Goal: Task Accomplishment & Management: Manage account settings

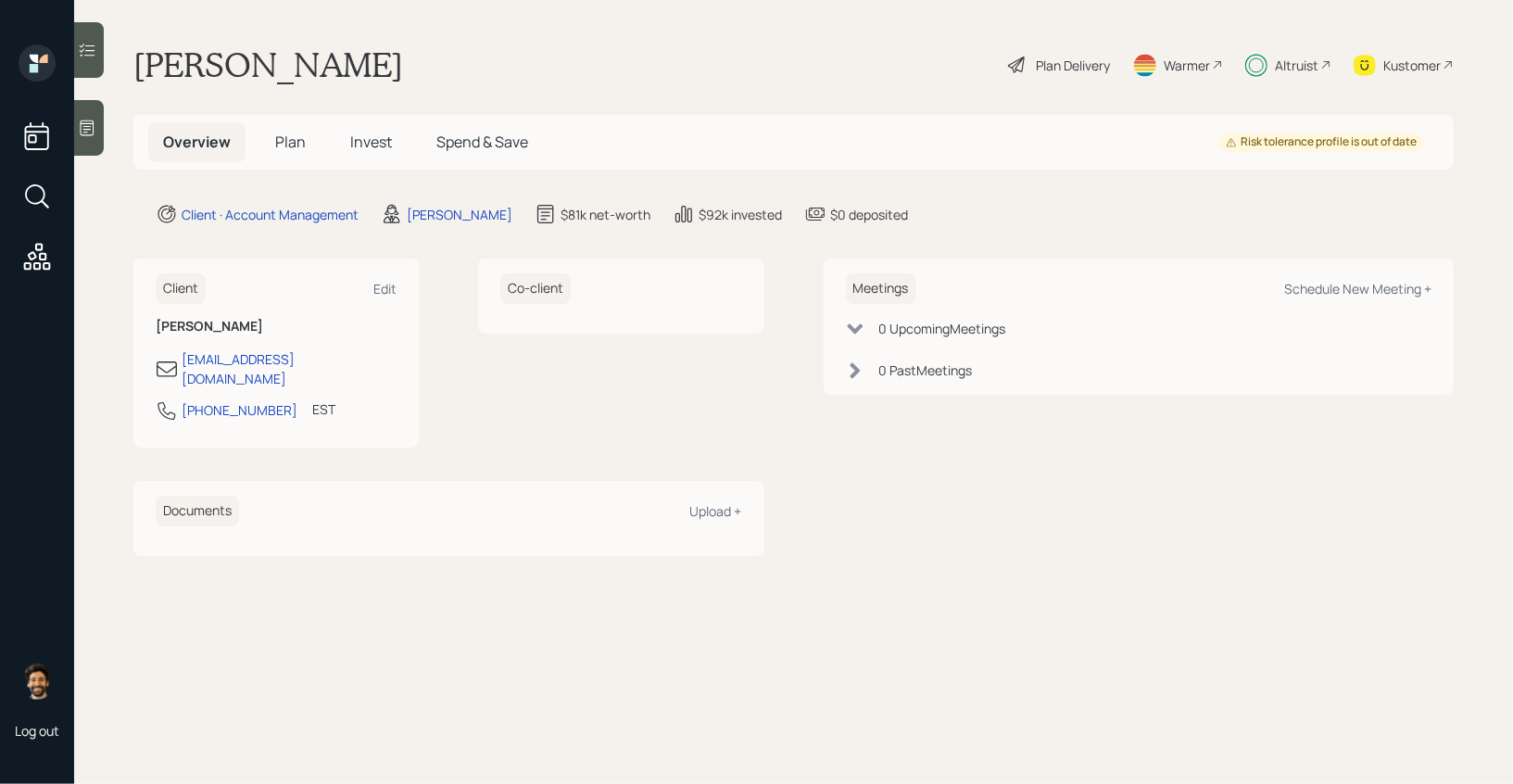
click at [383, 144] on span "Invest" at bounding box center [371, 141] width 42 height 21
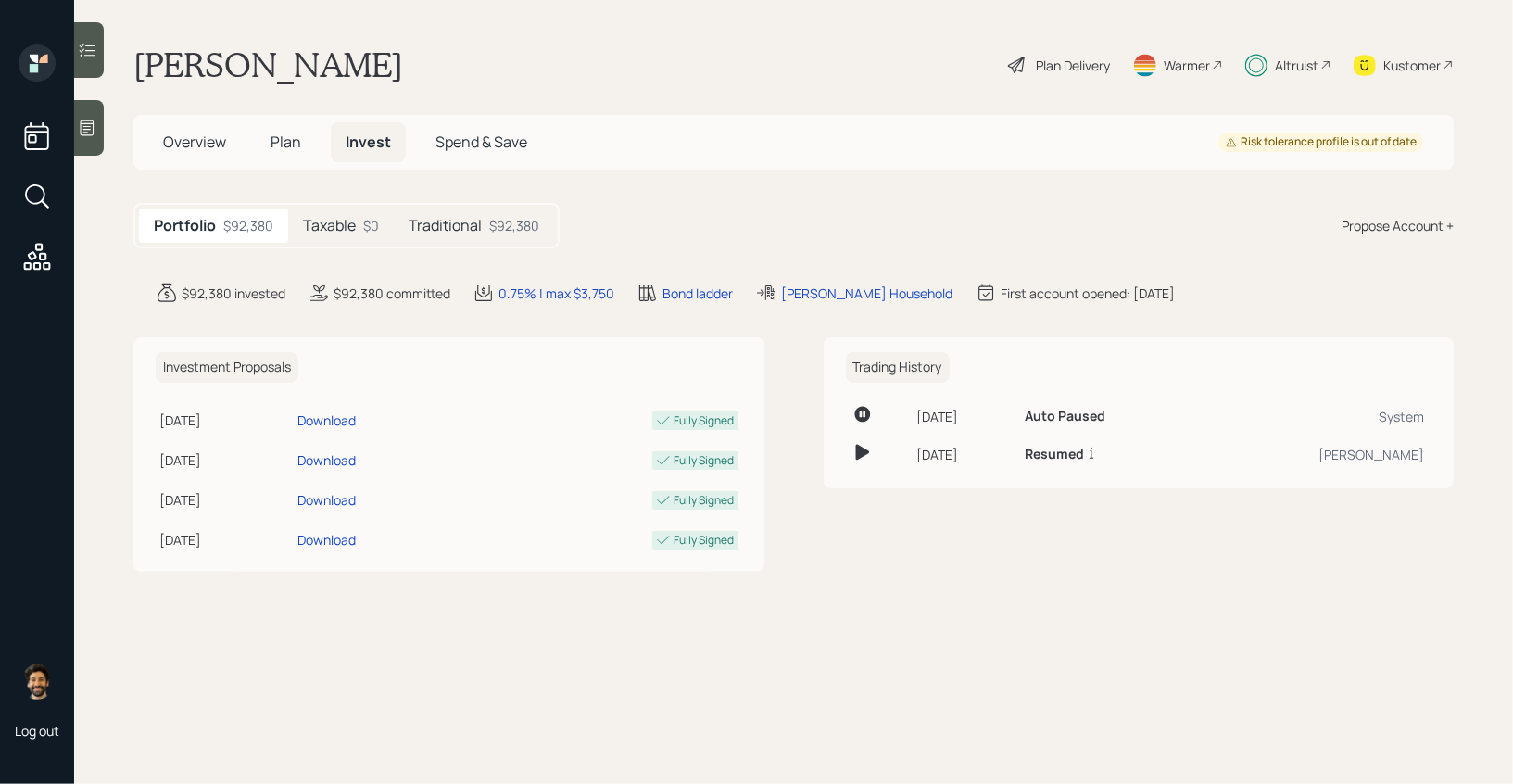
click at [1296, 60] on div "Altruist" at bounding box center [1296, 65] width 44 height 20
click at [1259, 51] on div "Altruist" at bounding box center [1288, 64] width 86 height 41
click at [481, 215] on div "Traditional $92,380" at bounding box center [474, 225] width 160 height 35
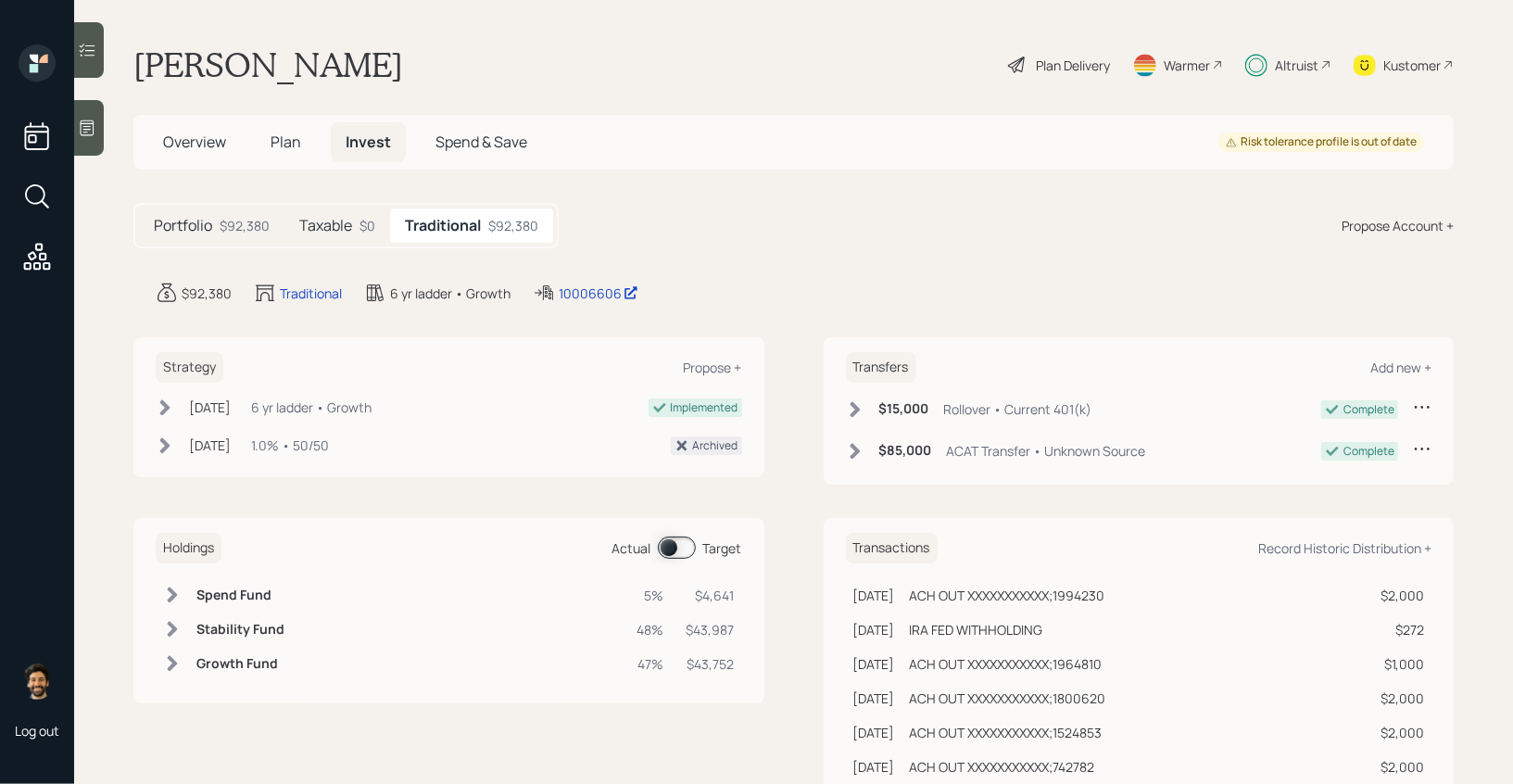
click at [676, 538] on span at bounding box center [676, 548] width 38 height 22
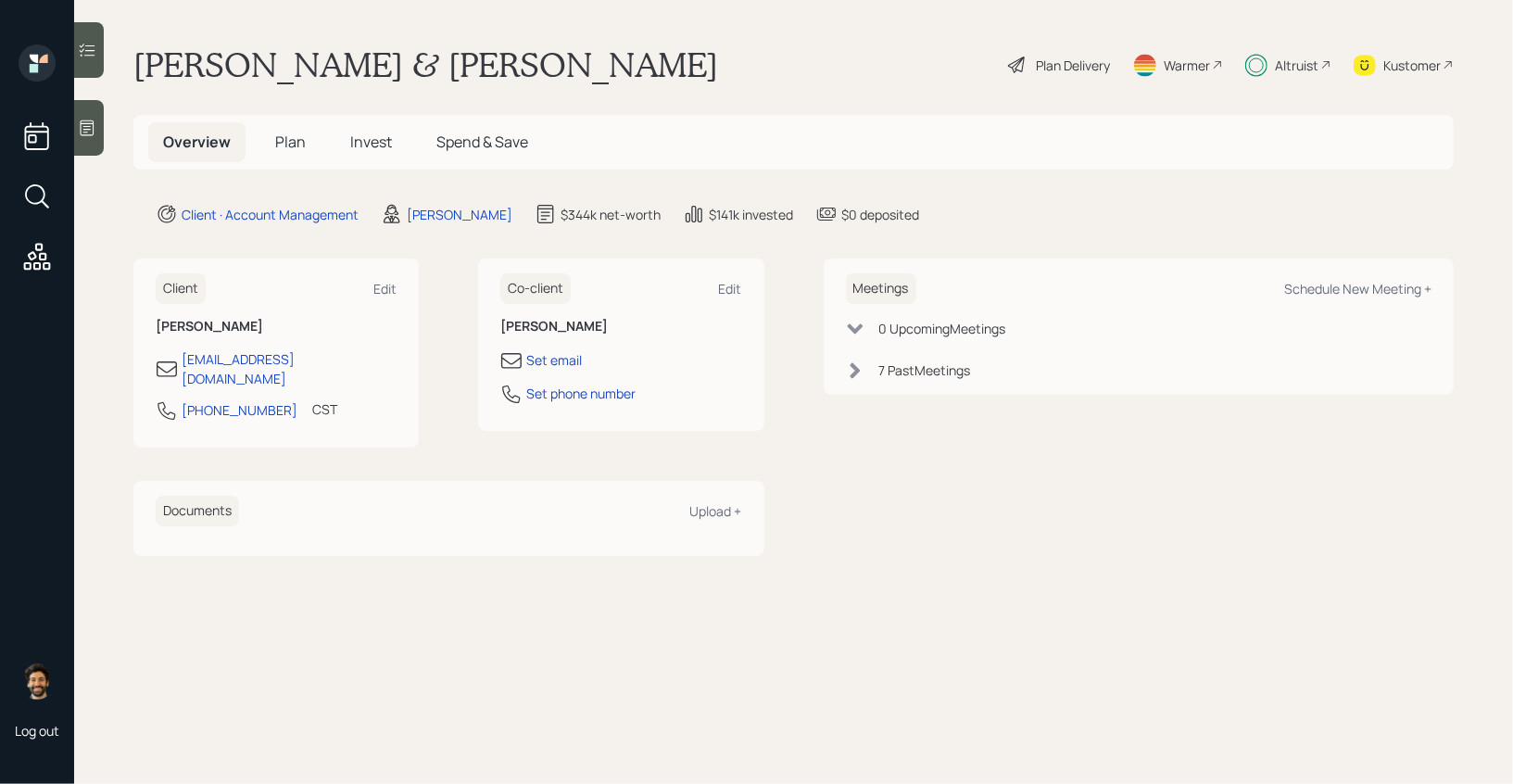
click at [1284, 60] on div "Altruist" at bounding box center [1296, 65] width 44 height 20
